Goal: Task Accomplishment & Management: Manage account settings

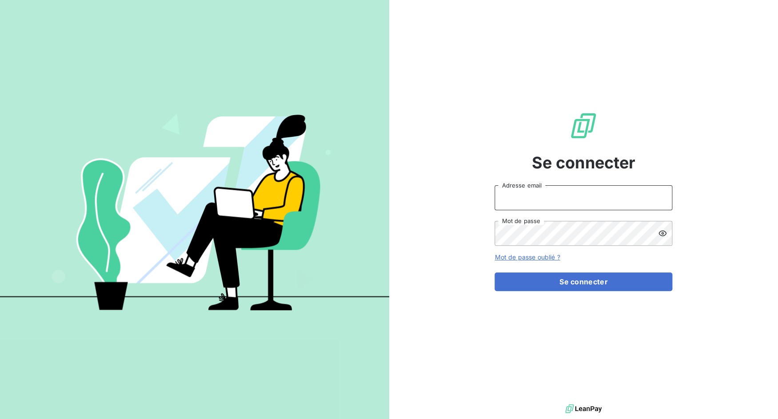
click at [543, 196] on input "Adresse email" at bounding box center [583, 197] width 178 height 25
paste input "ariesconsultingfzco"
type input "ariesconsultingfzco"
drag, startPoint x: 528, startPoint y: 198, endPoint x: 570, endPoint y: 200, distance: 41.8
click at [570, 200] on input "admin@3dcelo" at bounding box center [583, 197] width 178 height 25
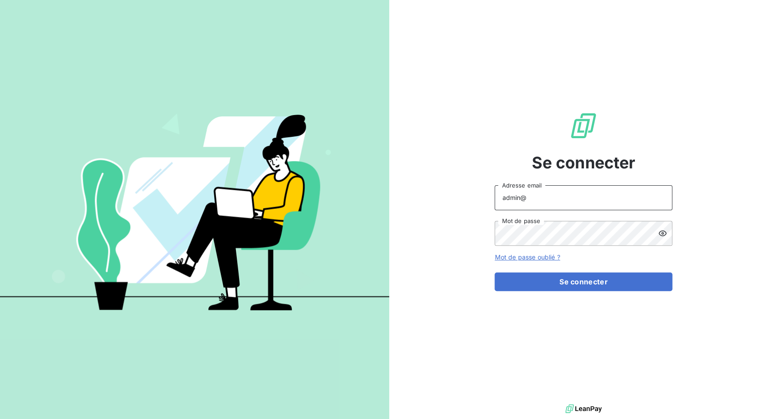
paste input "ariesconsultingfzco"
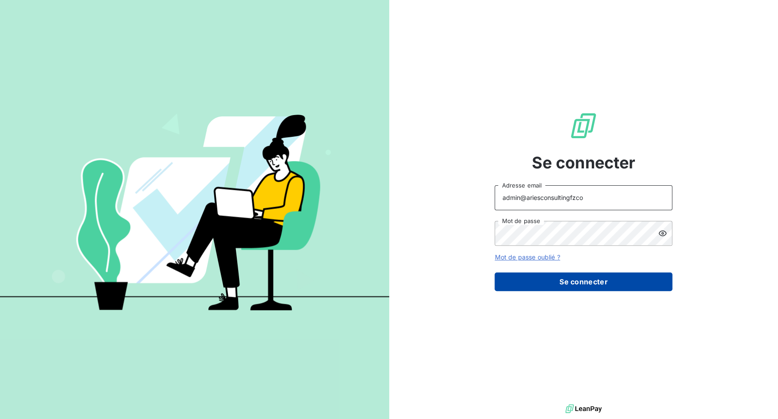
type input "admin@ariesconsultingfzco"
click at [578, 287] on button "Se connecter" at bounding box center [583, 281] width 178 height 19
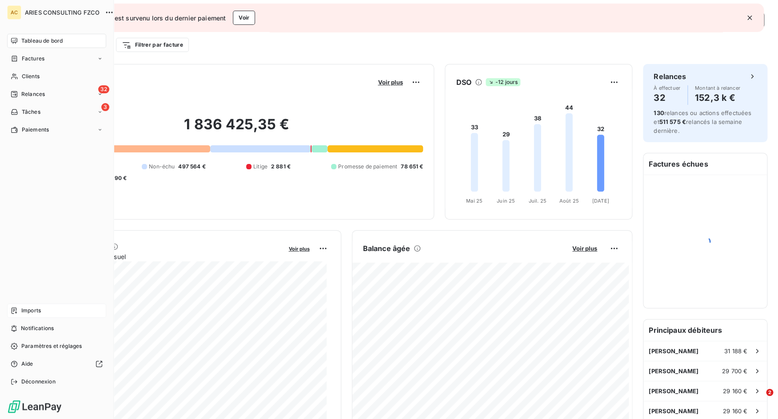
click at [13, 311] on icon at bounding box center [14, 310] width 5 height 6
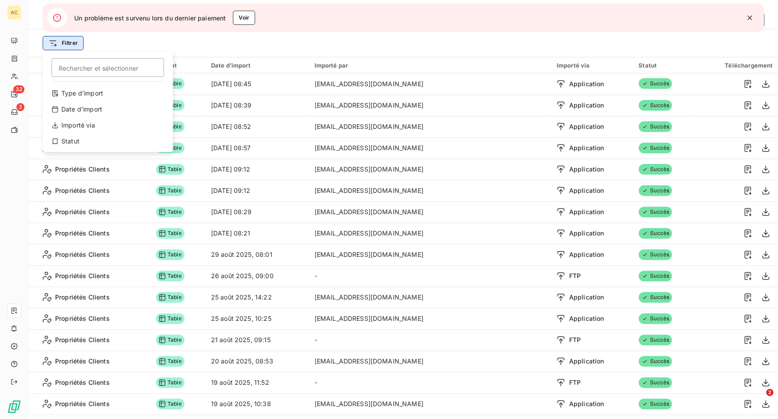
click at [77, 45] on html "AC 32 3 Un problème est survenu lors du dernier paiement Voir Derniers imports …" at bounding box center [389, 209] width 778 height 419
click at [287, 51] on html "AC 32 3 Un problème est survenu lors du dernier paiement Voir Derniers imports …" at bounding box center [389, 209] width 778 height 419
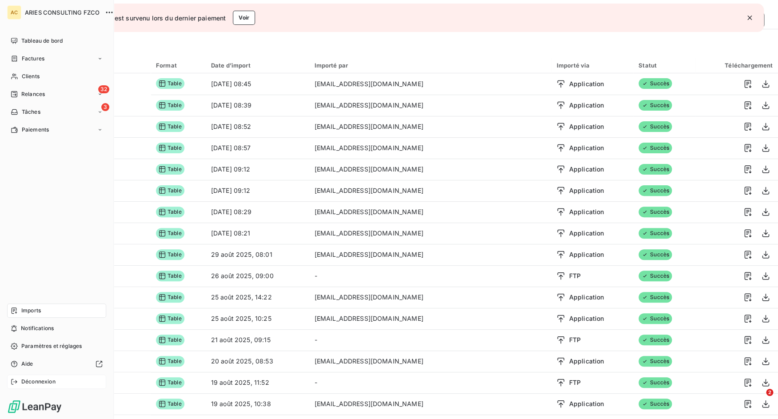
click at [24, 380] on span "Déconnexion" at bounding box center [38, 382] width 34 height 8
